Goal: Task Accomplishment & Management: Manage account settings

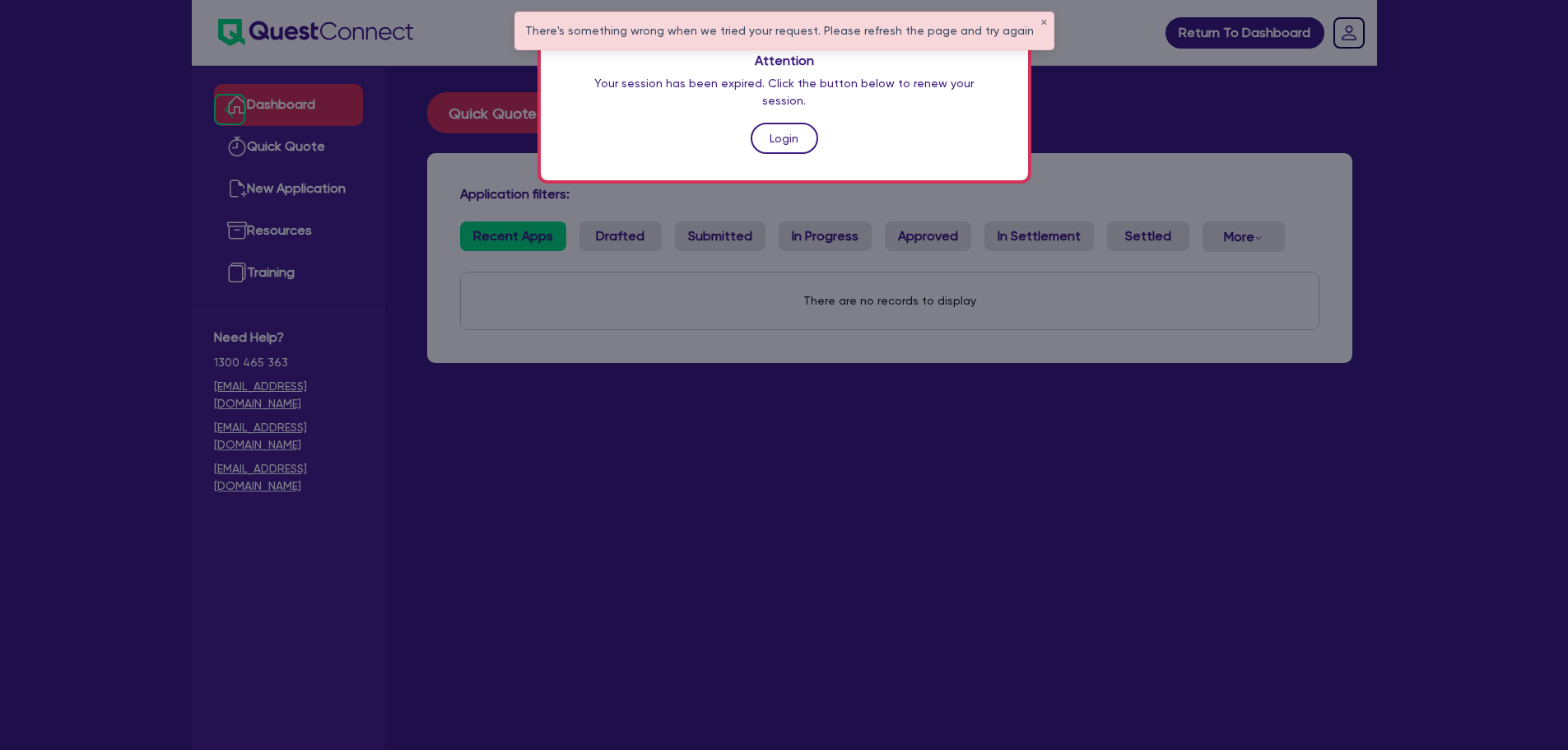
drag, startPoint x: 0, startPoint y: 0, endPoint x: 767, endPoint y: 127, distance: 777.4
click at [767, 127] on link "Login" at bounding box center [784, 138] width 68 height 31
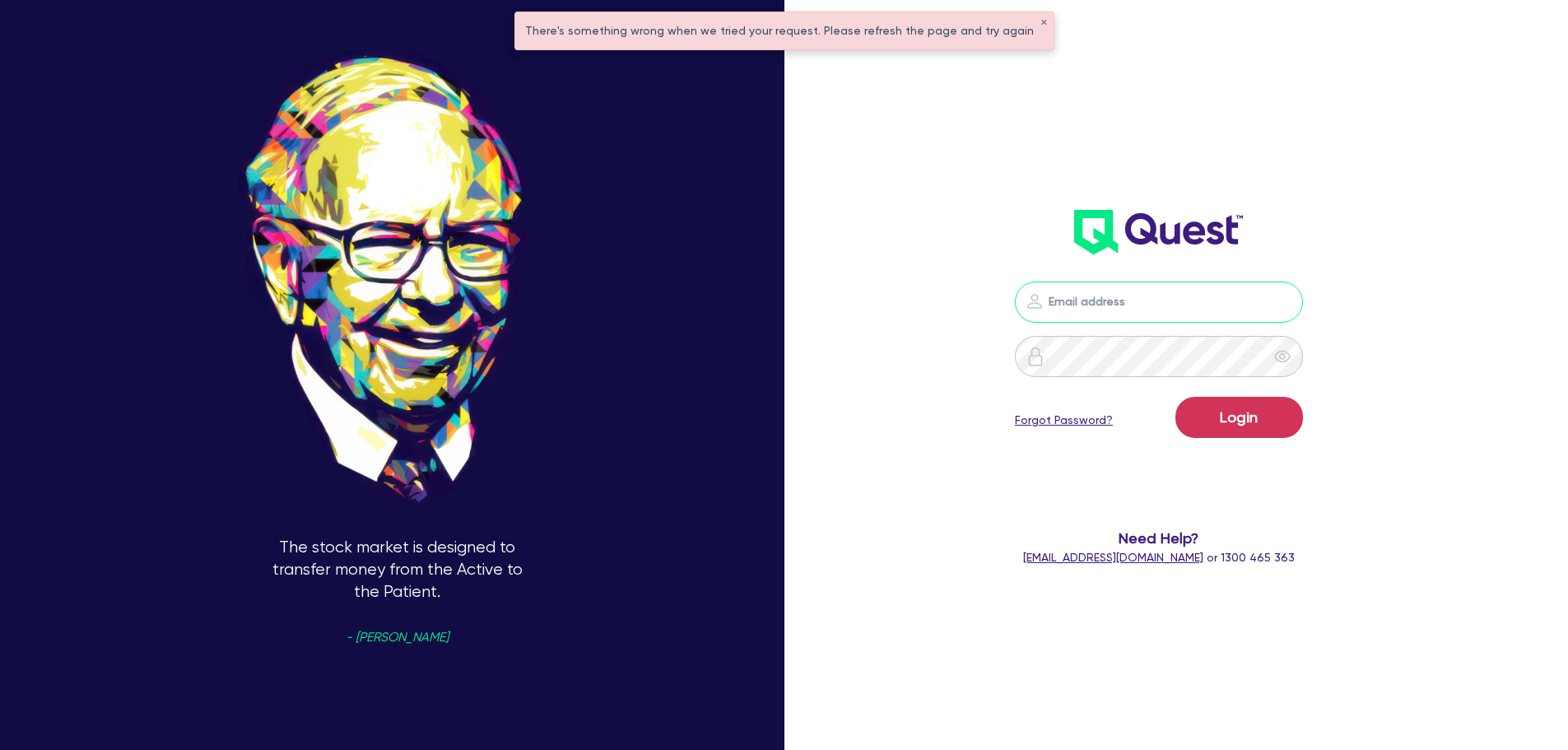
click at [1162, 311] on input "email" at bounding box center [1158, 302] width 288 height 41
type input "[PERSON_NAME][EMAIL_ADDRESS][DOMAIN_NAME]"
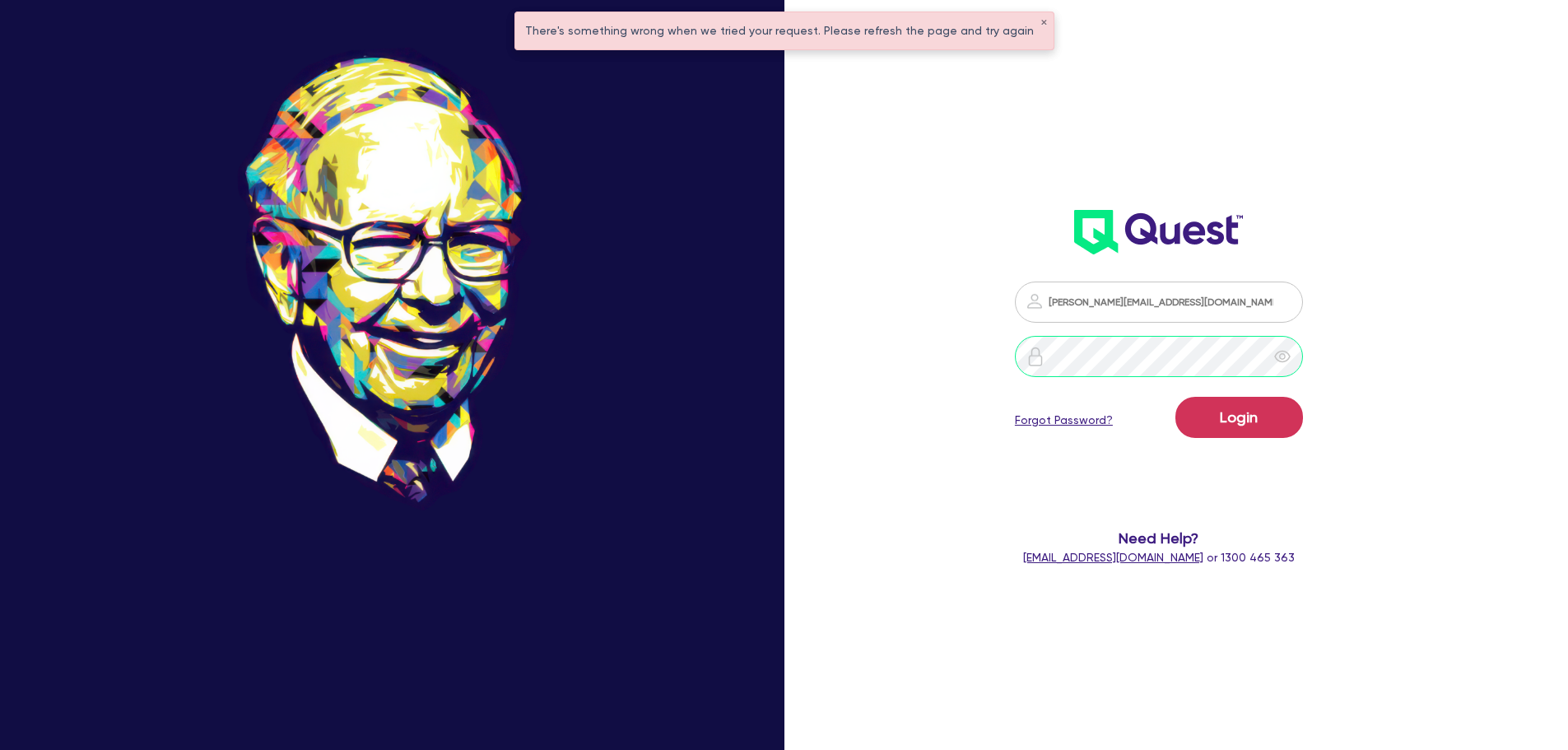
click at [1175, 397] on button "Login" at bounding box center [1239, 417] width 128 height 41
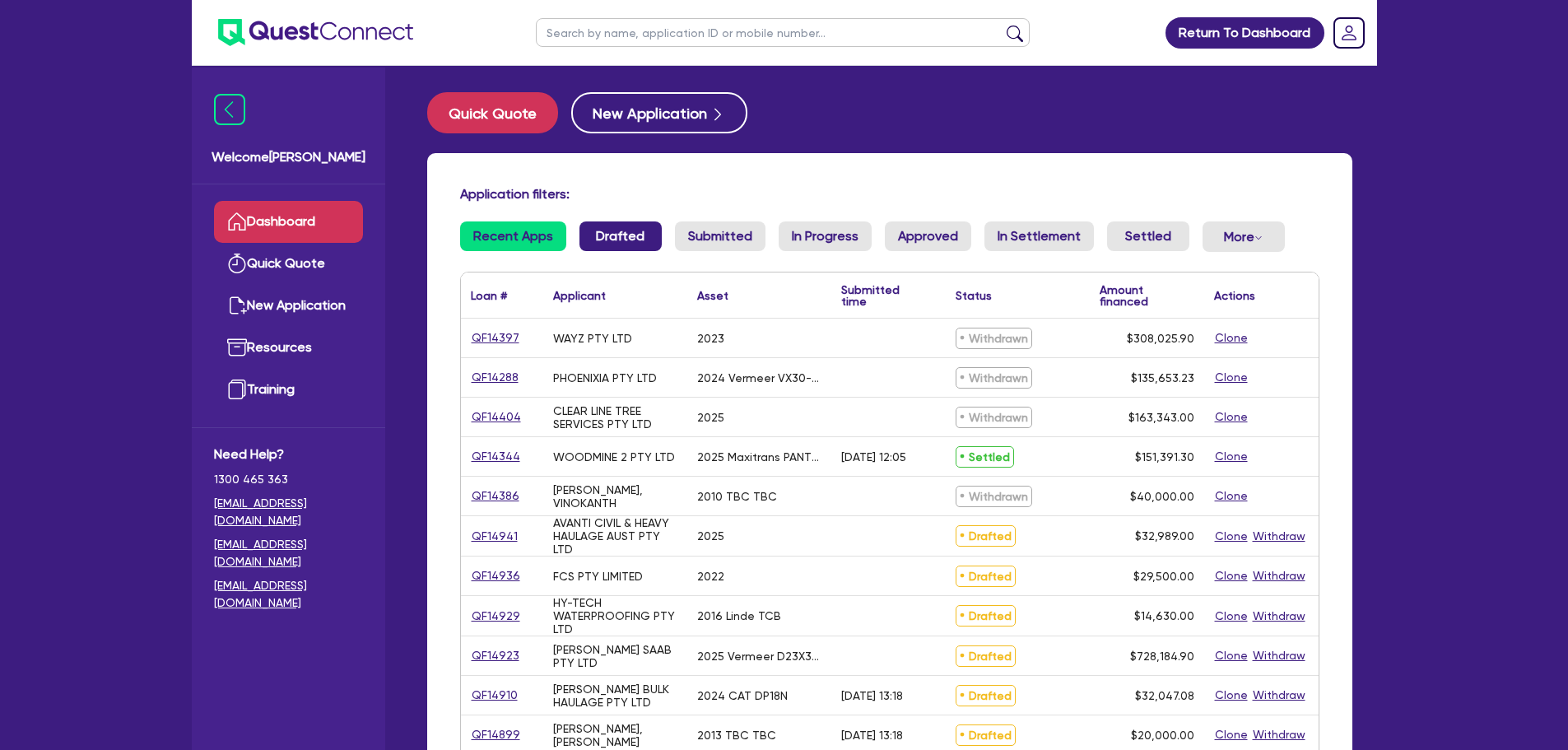
click at [614, 229] on link "Drafted" at bounding box center [621, 236] width 83 height 30
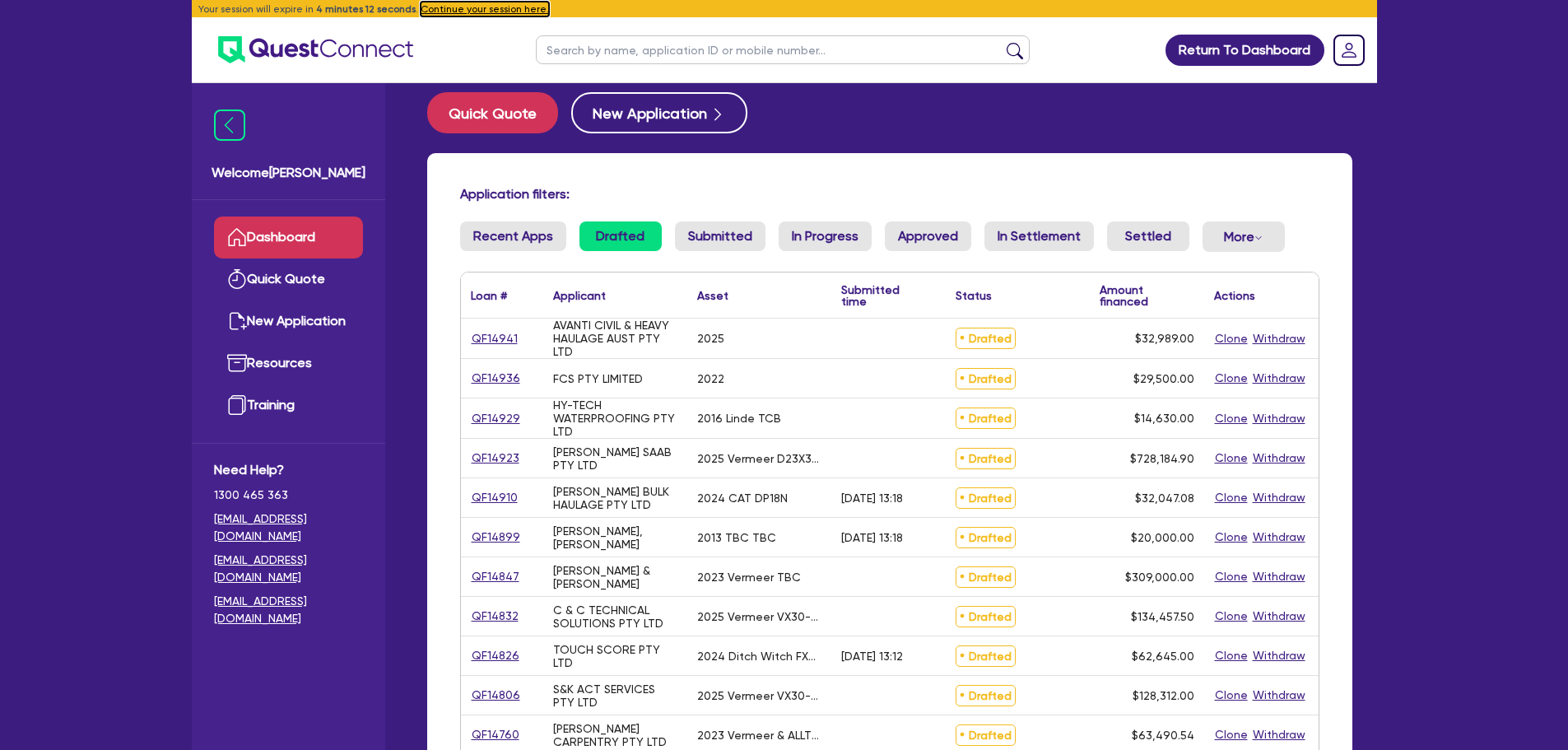
click at [462, 10] on button "Continue your session here." at bounding box center [485, 9] width 128 height 15
